Goal: Transaction & Acquisition: Book appointment/travel/reservation

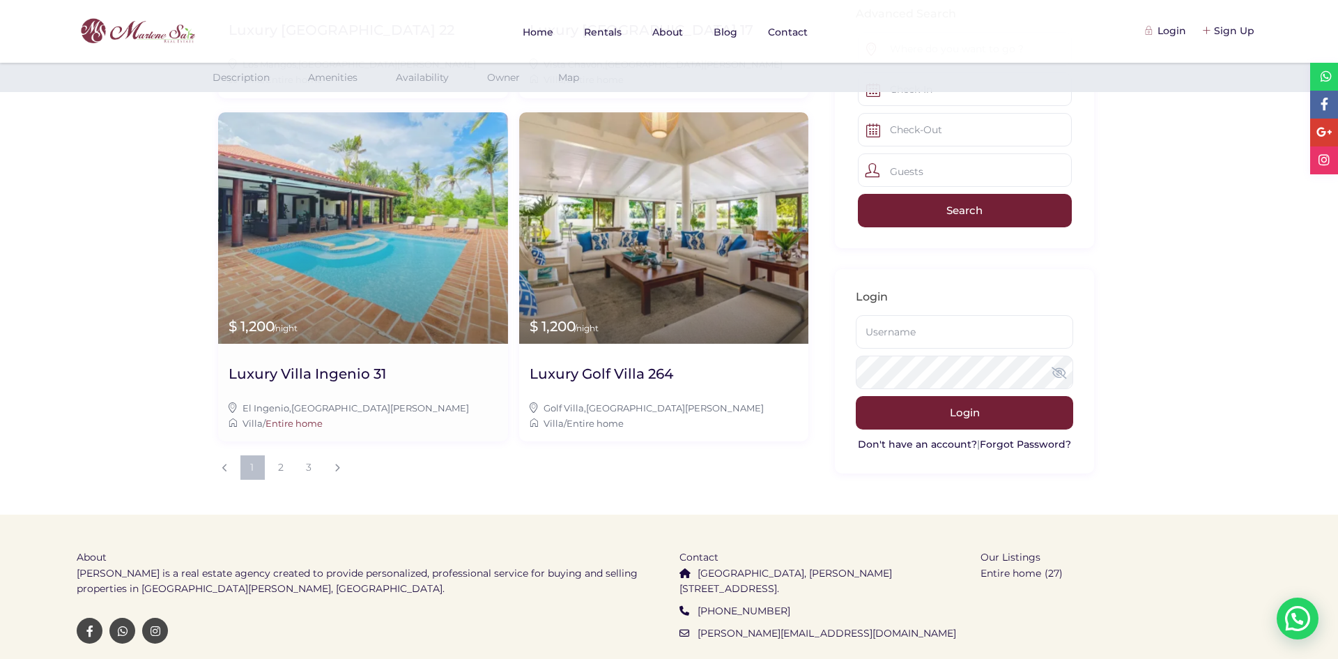
scroll to position [1430, 0]
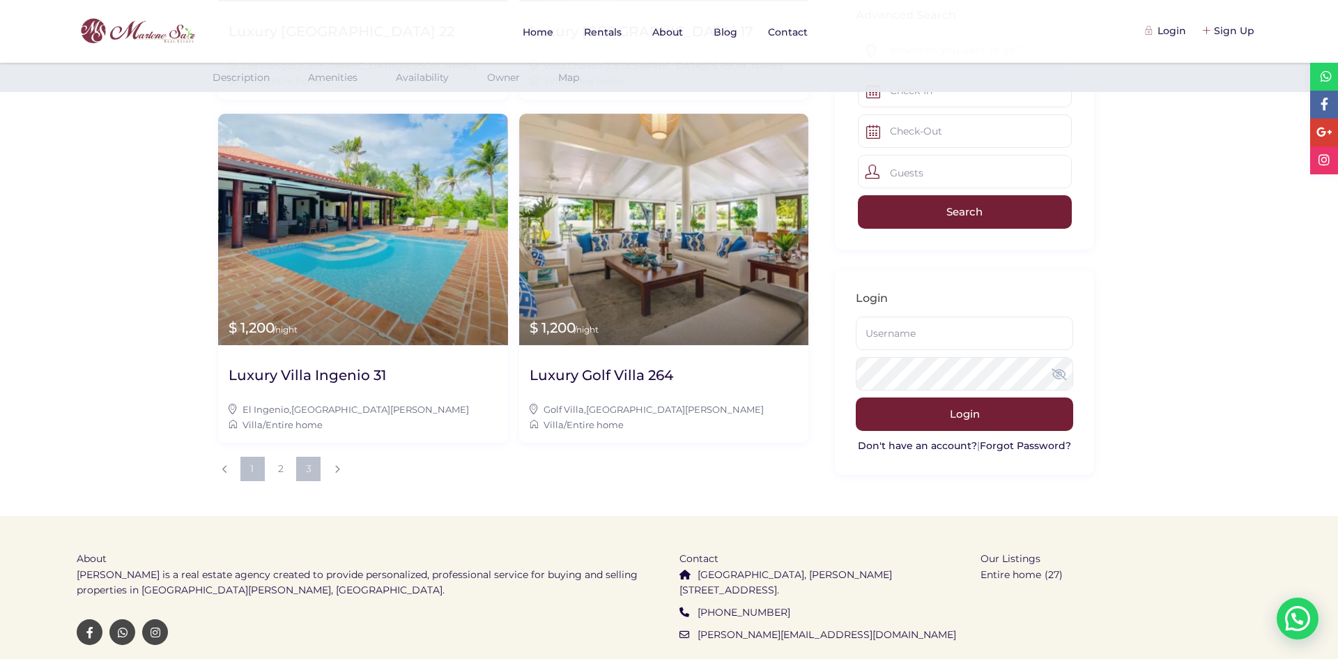
click at [310, 457] on link "3" at bounding box center [308, 469] width 24 height 24
